Goal: Navigation & Orientation: Find specific page/section

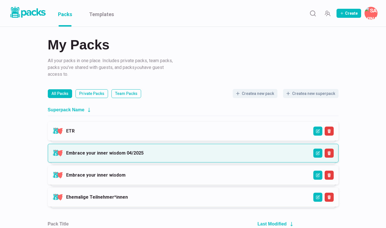
click at [119, 150] on link "Embrace your inner wisdom 04/2025" at bounding box center [104, 152] width 77 height 5
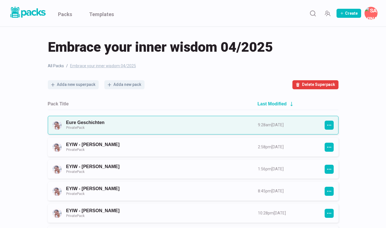
click at [117, 120] on link "Eure Geschichten Private Pack" at bounding box center [156, 125] width 181 height 10
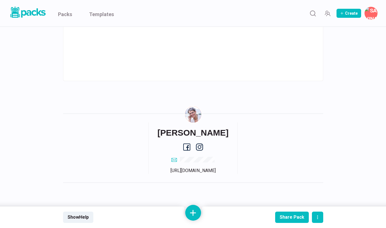
scroll to position [3418, 0]
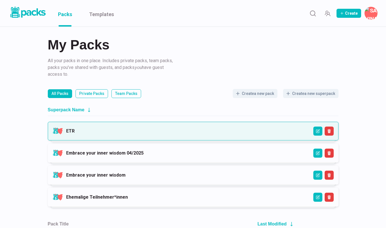
click at [72, 131] on link "ETR" at bounding box center [70, 130] width 8 height 5
